Goal: Information Seeking & Learning: Learn about a topic

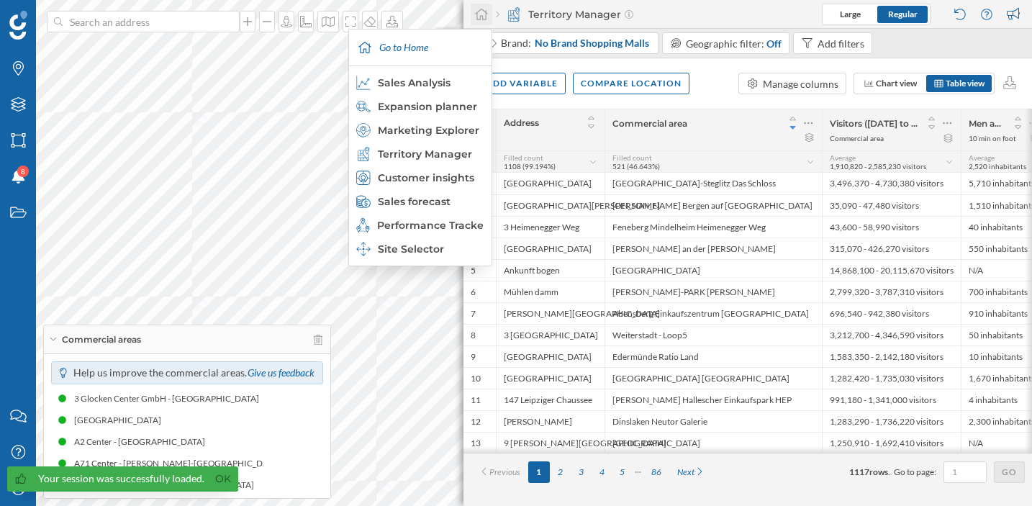
click at [488, 20] on div at bounding box center [482, 15] width 22 height 22
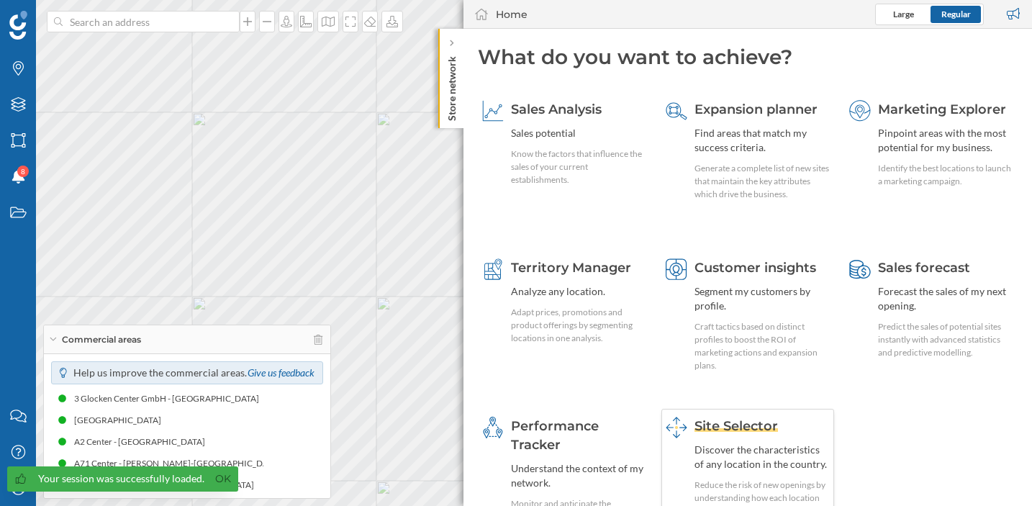
click at [713, 425] on span "Site Selector" at bounding box center [735, 426] width 83 height 16
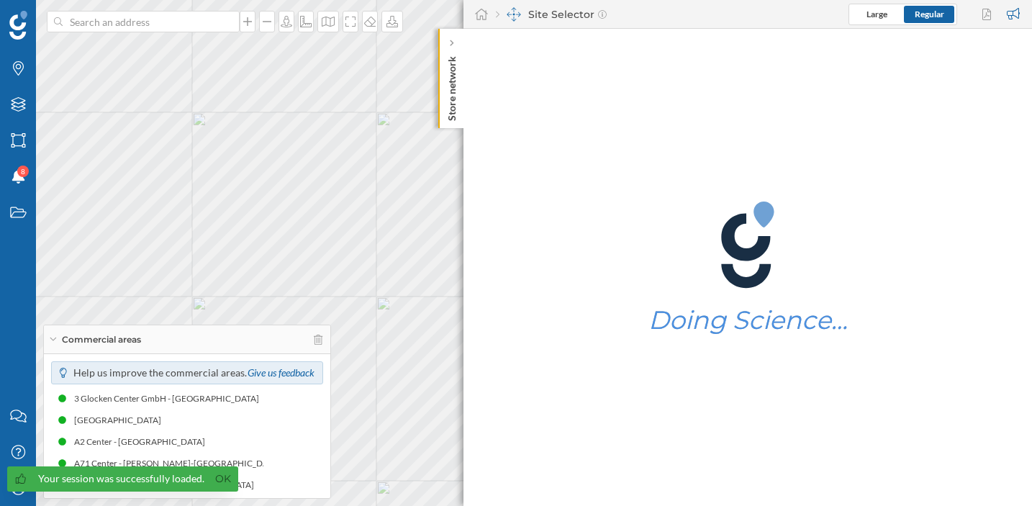
click at [713, 425] on div "Doing Science…" at bounding box center [747, 267] width 199 height 477
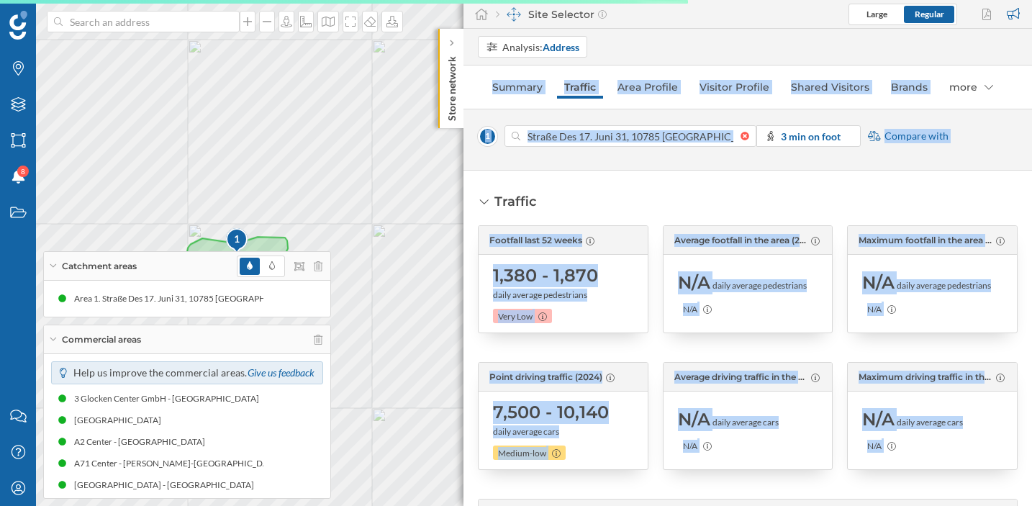
click at [655, 190] on div "Traffic Footfall last 52 weeks 1,380 - 1,870 daily average pedestrians Very Low…" at bounding box center [747, 338] width 568 height 335
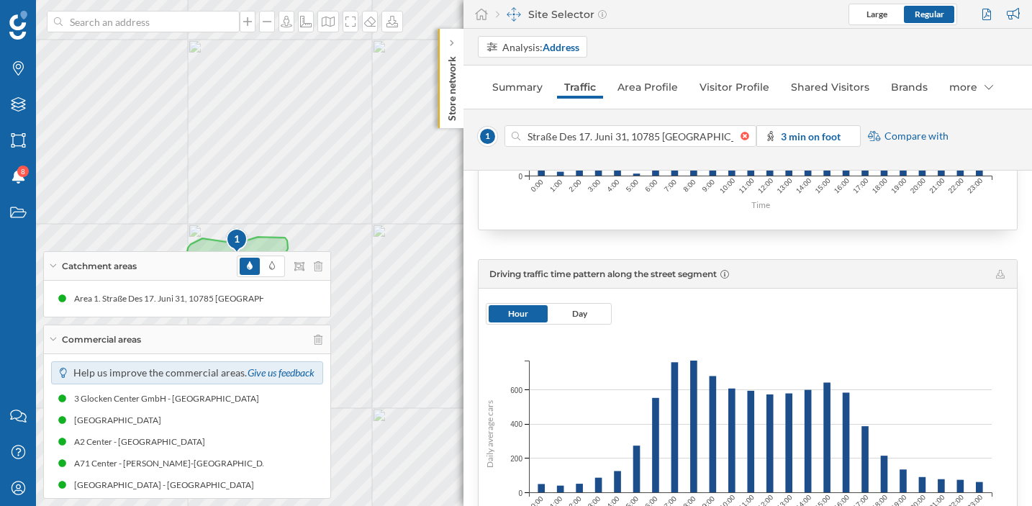
scroll to position [265, 0]
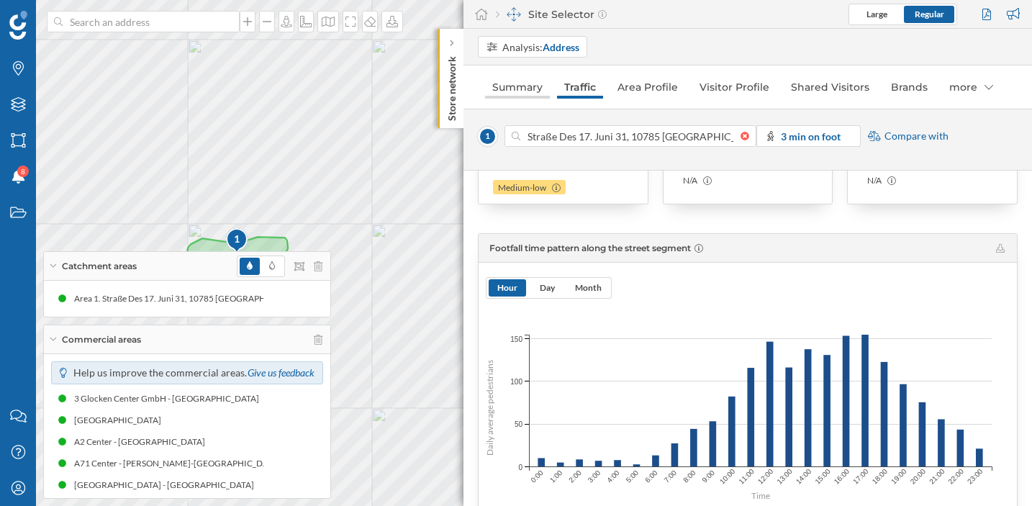
click at [534, 86] on link "Summary" at bounding box center [517, 87] width 65 height 23
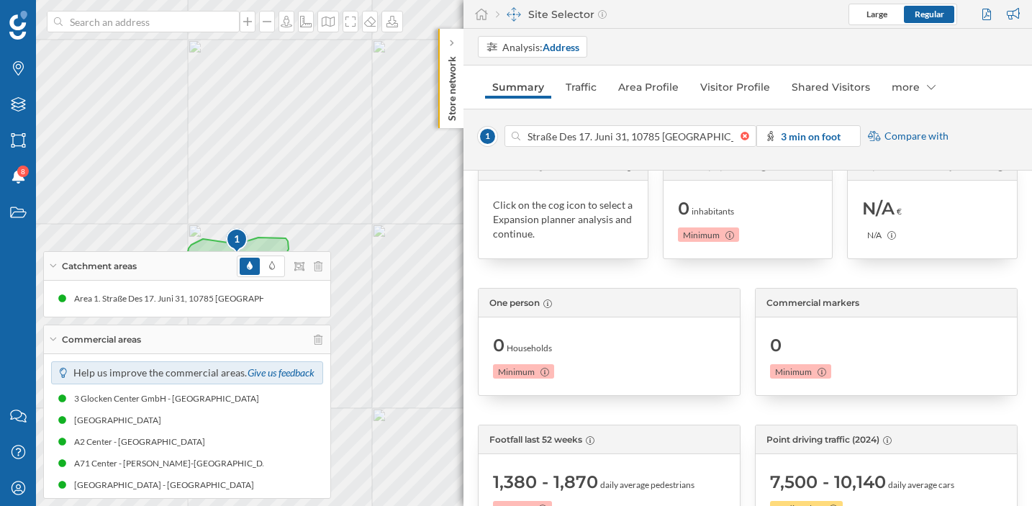
scroll to position [42, 0]
click at [743, 136] on div at bounding box center [748, 136] width 16 height 9
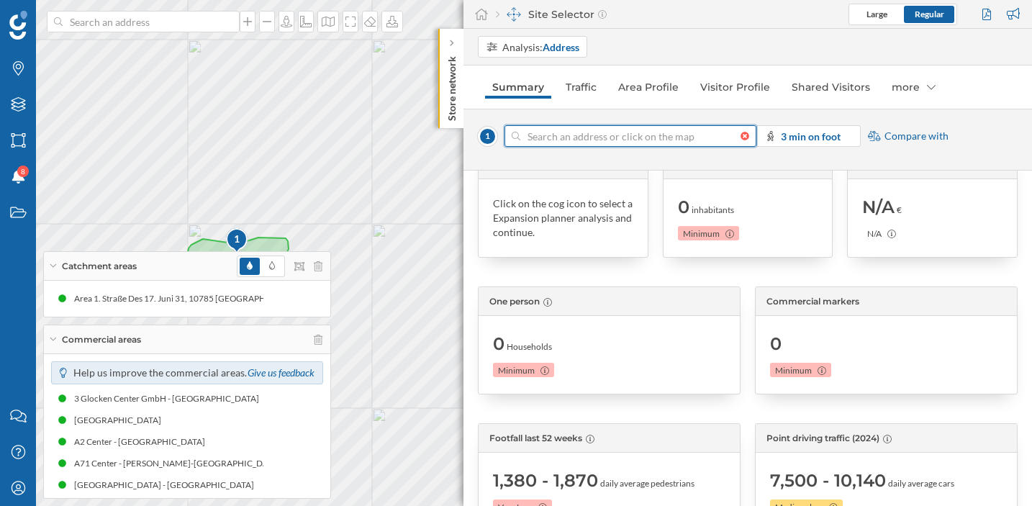
click at [740, 136] on input at bounding box center [630, 136] width 220 height 22
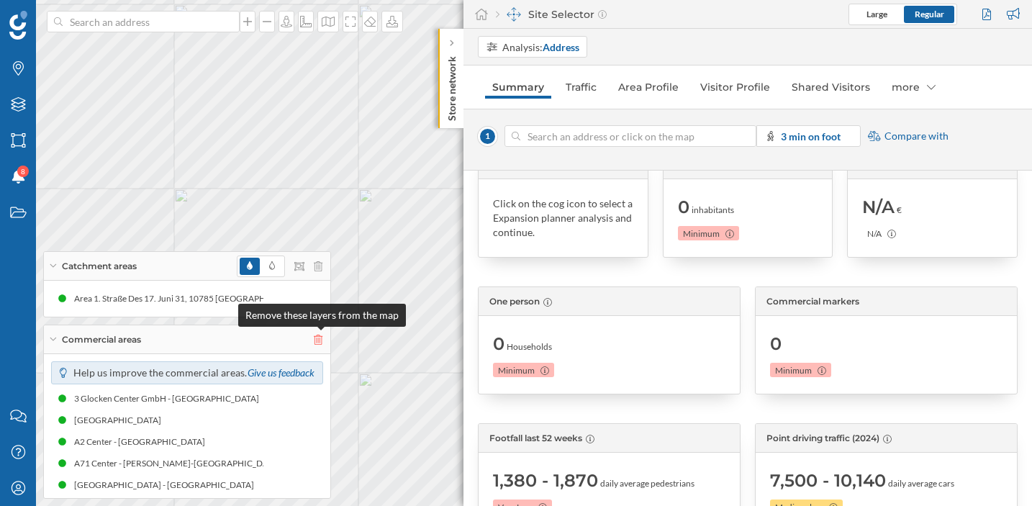
click at [322, 336] on icon at bounding box center [318, 340] width 9 height 10
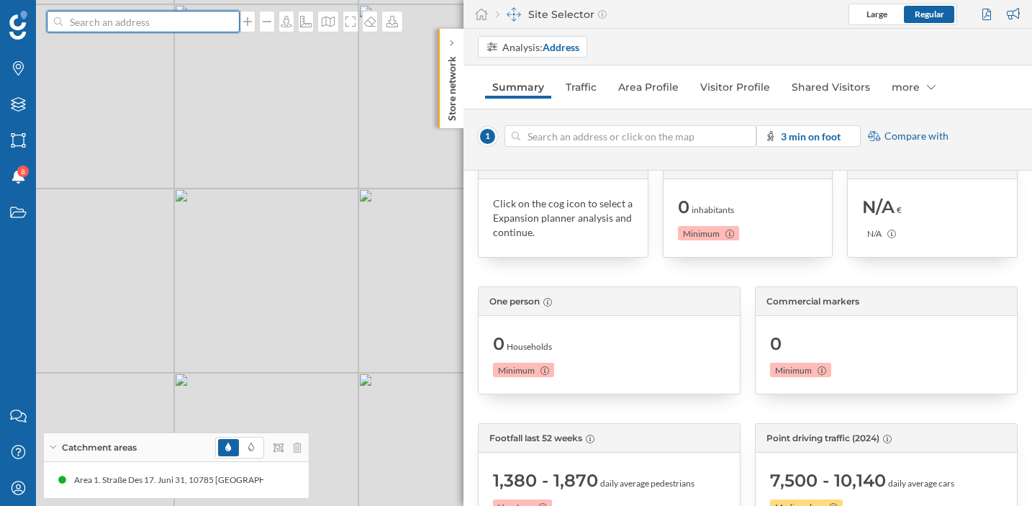
click at [143, 17] on input at bounding box center [143, 22] width 161 height 22
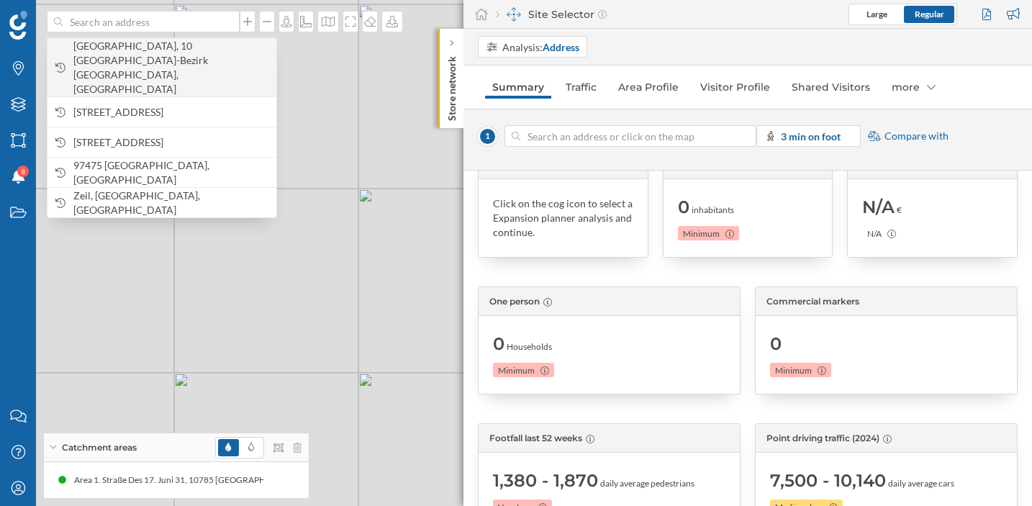
click at [147, 45] on span "[GEOGRAPHIC_DATA], 10 [GEOGRAPHIC_DATA]-Bezirk [GEOGRAPHIC_DATA], [GEOGRAPHIC_D…" at bounding box center [171, 68] width 196 height 58
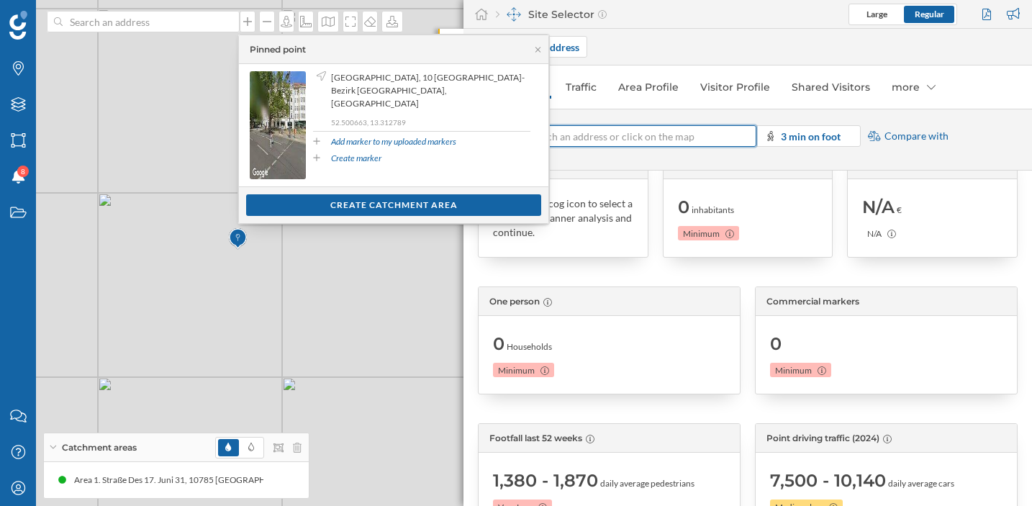
click at [632, 135] on input at bounding box center [630, 136] width 220 height 22
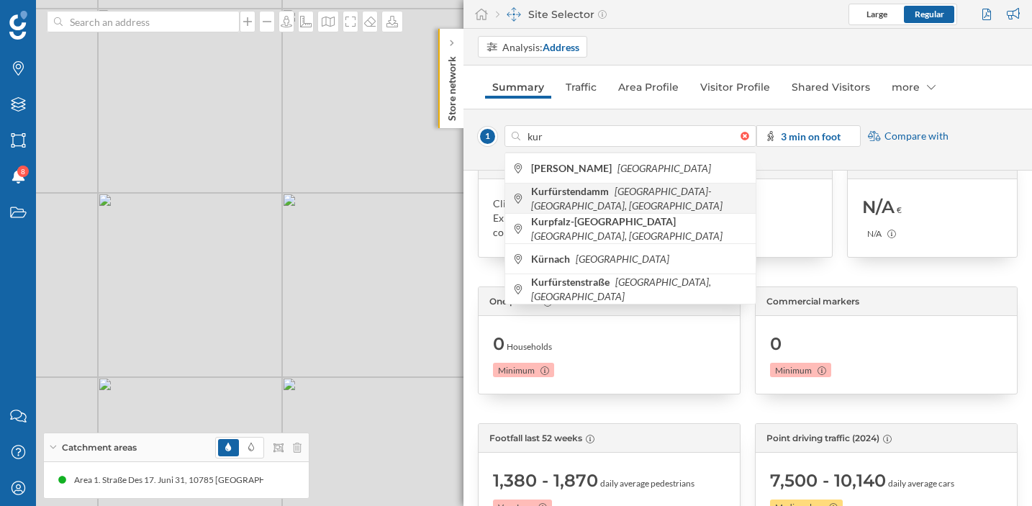
click at [612, 193] on span "Kurfürstendamm [GEOGRAPHIC_DATA]-[GEOGRAPHIC_DATA], [GEOGRAPHIC_DATA]" at bounding box center [639, 198] width 217 height 29
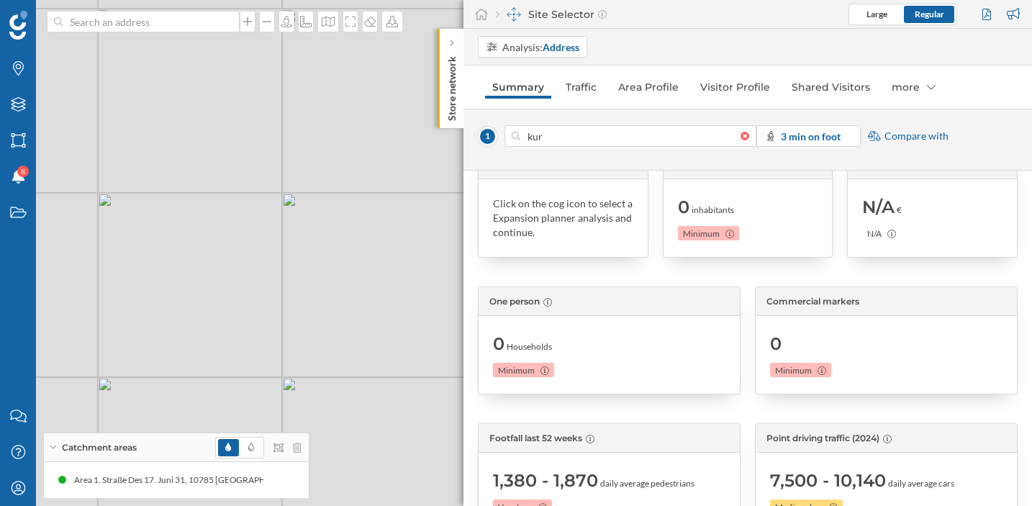
type input "[GEOGRAPHIC_DATA], 10 [GEOGRAPHIC_DATA]-Bezirk [GEOGRAPHIC_DATA], [GEOGRAPHIC_D…"
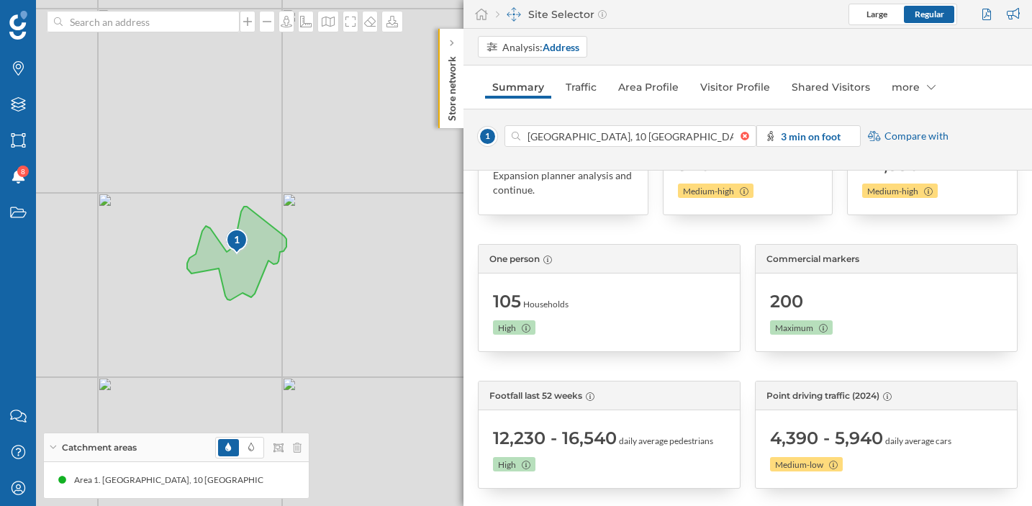
scroll to position [96, 0]
